Goal: Task Accomplishment & Management: Complete application form

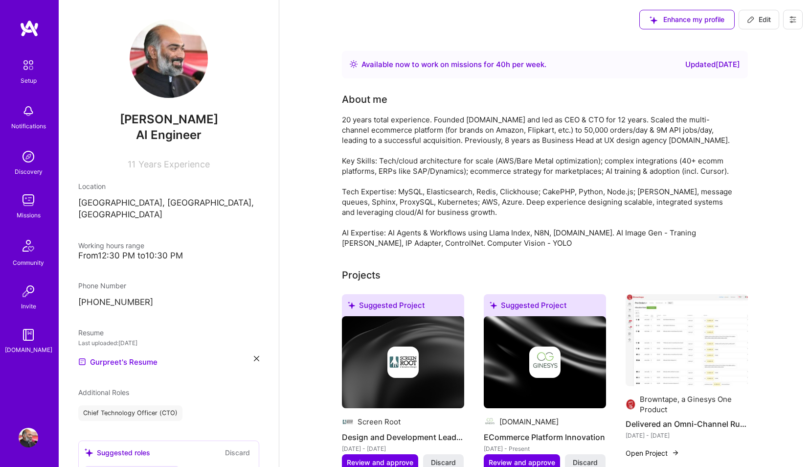
scroll to position [233, 0]
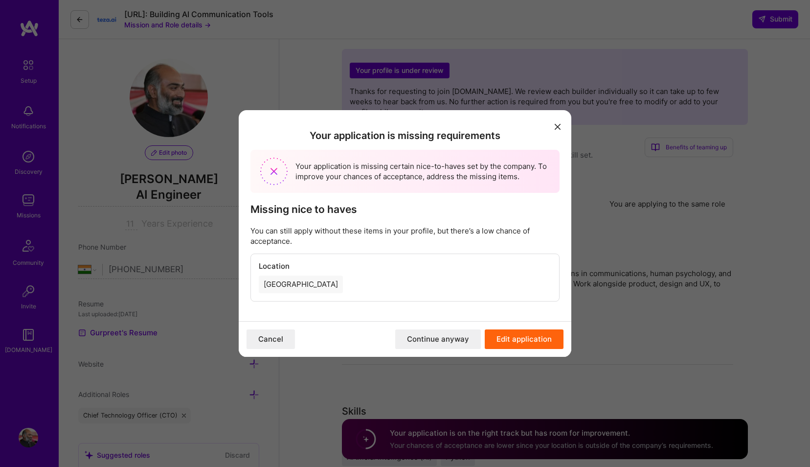
select select "IN"
click at [442, 344] on button "Continue anyway" at bounding box center [438, 339] width 86 height 20
